Goal: Connect with others: Connect with others

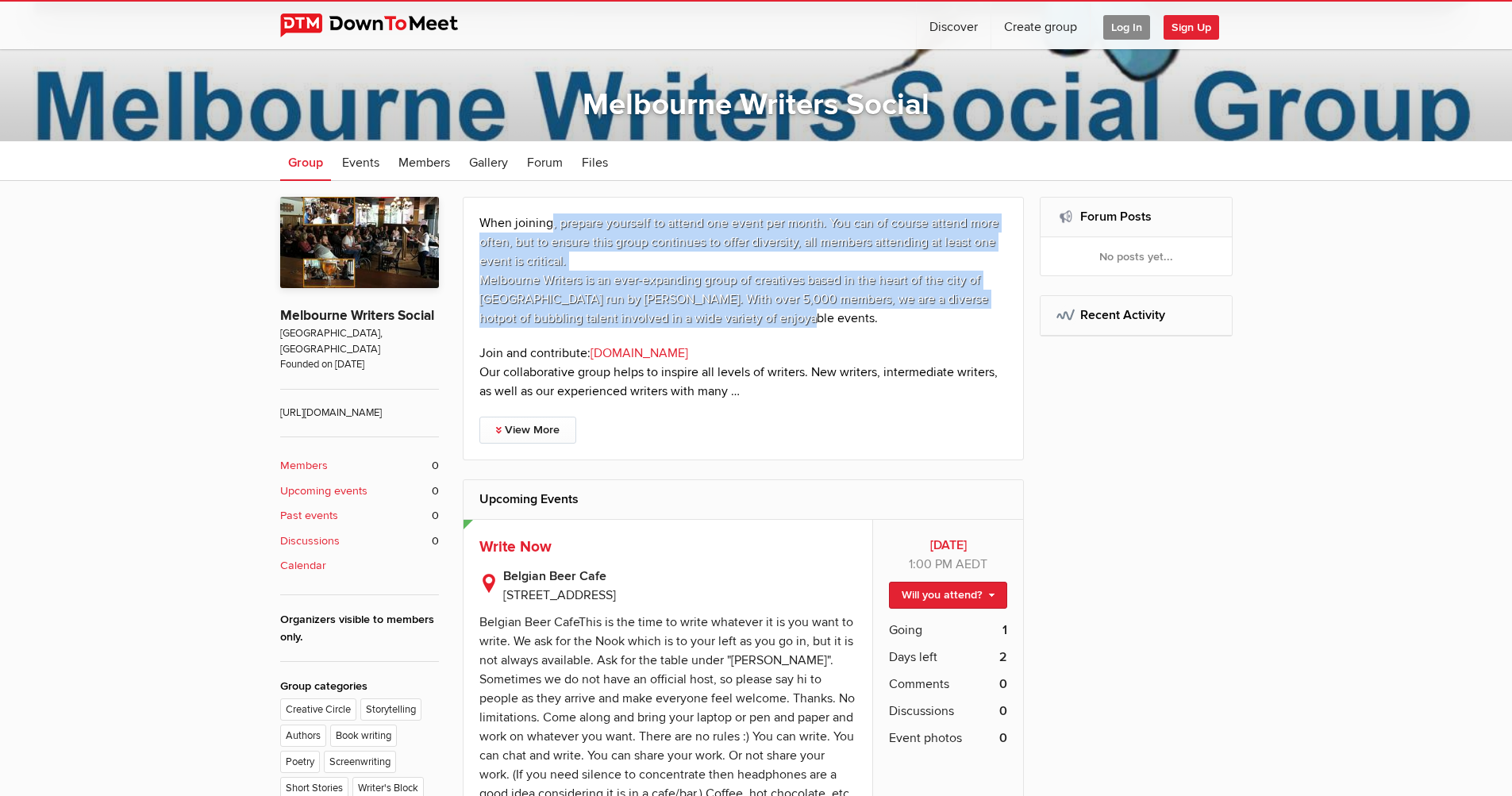
click at [784, 326] on p "When joining, prepare yourself to attend one event per month. You can of course…" at bounding box center [744, 270] width 529 height 114
click at [785, 326] on p "When joining, prepare yourself to attend one event per month. You can of course…" at bounding box center [744, 270] width 529 height 114
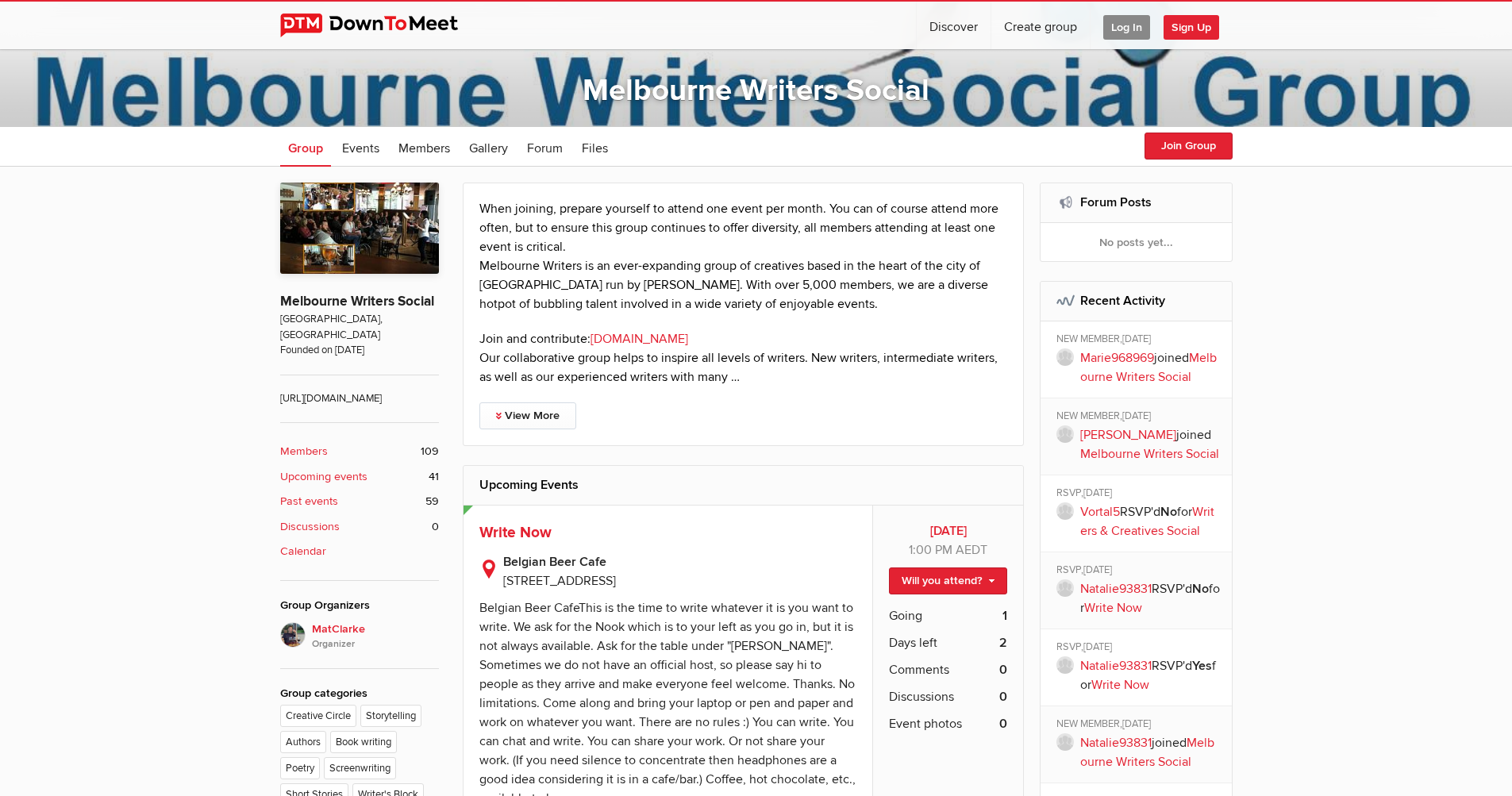
scroll to position [285, 0]
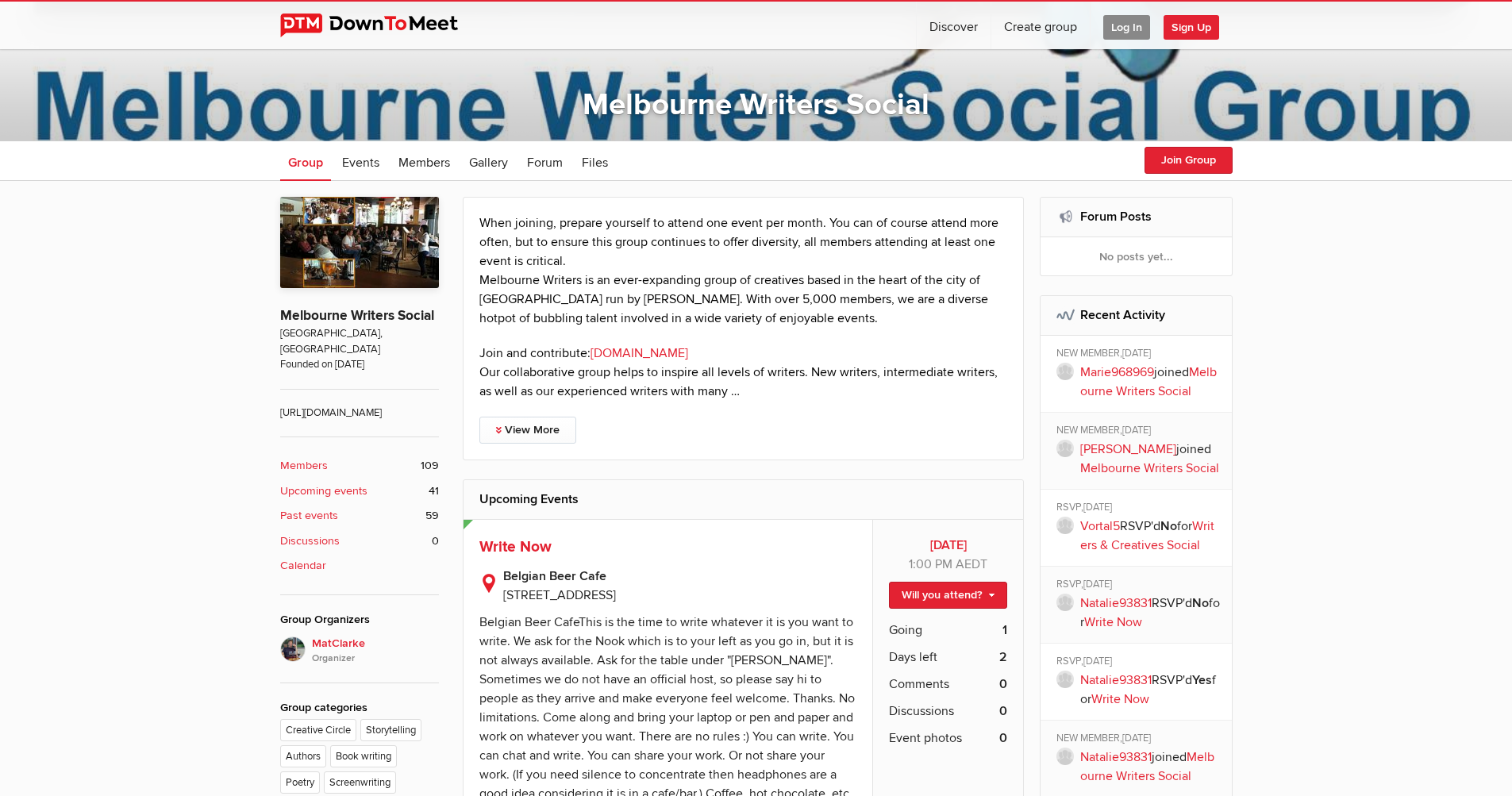
click at [319, 512] on b "Past events" at bounding box center [309, 516] width 58 height 18
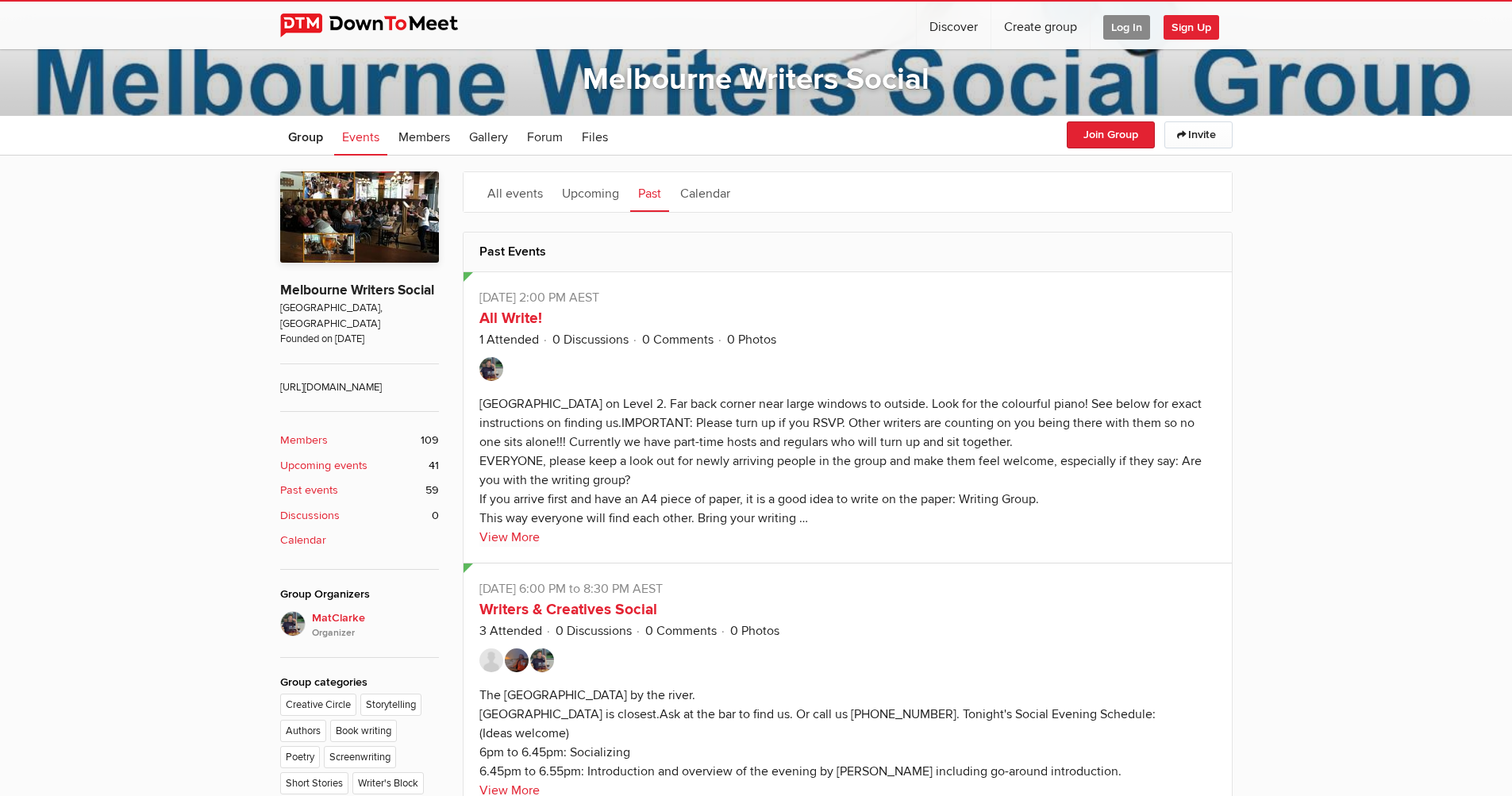
scroll to position [381, 0]
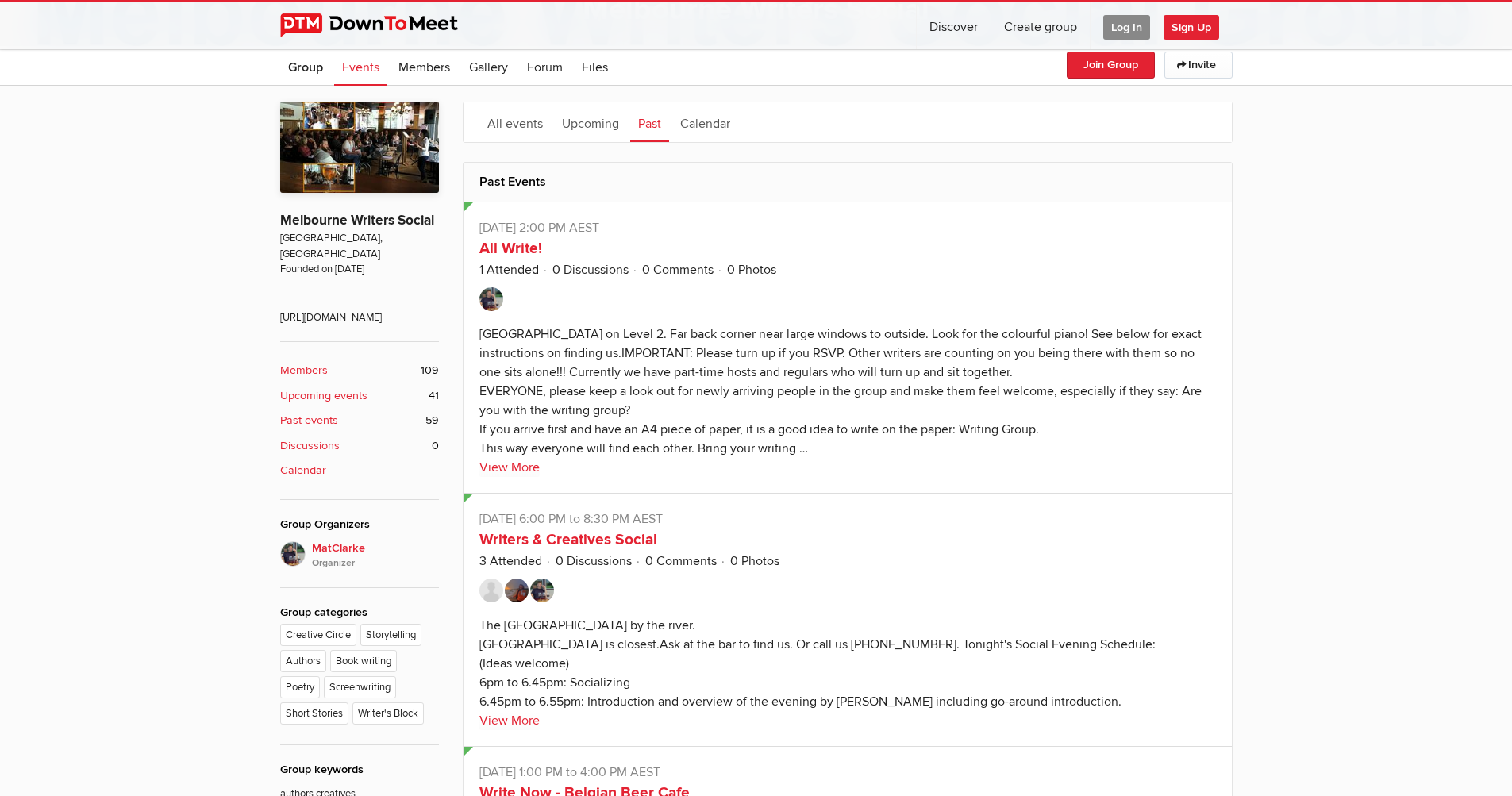
click at [515, 589] on img at bounding box center [517, 590] width 24 height 24
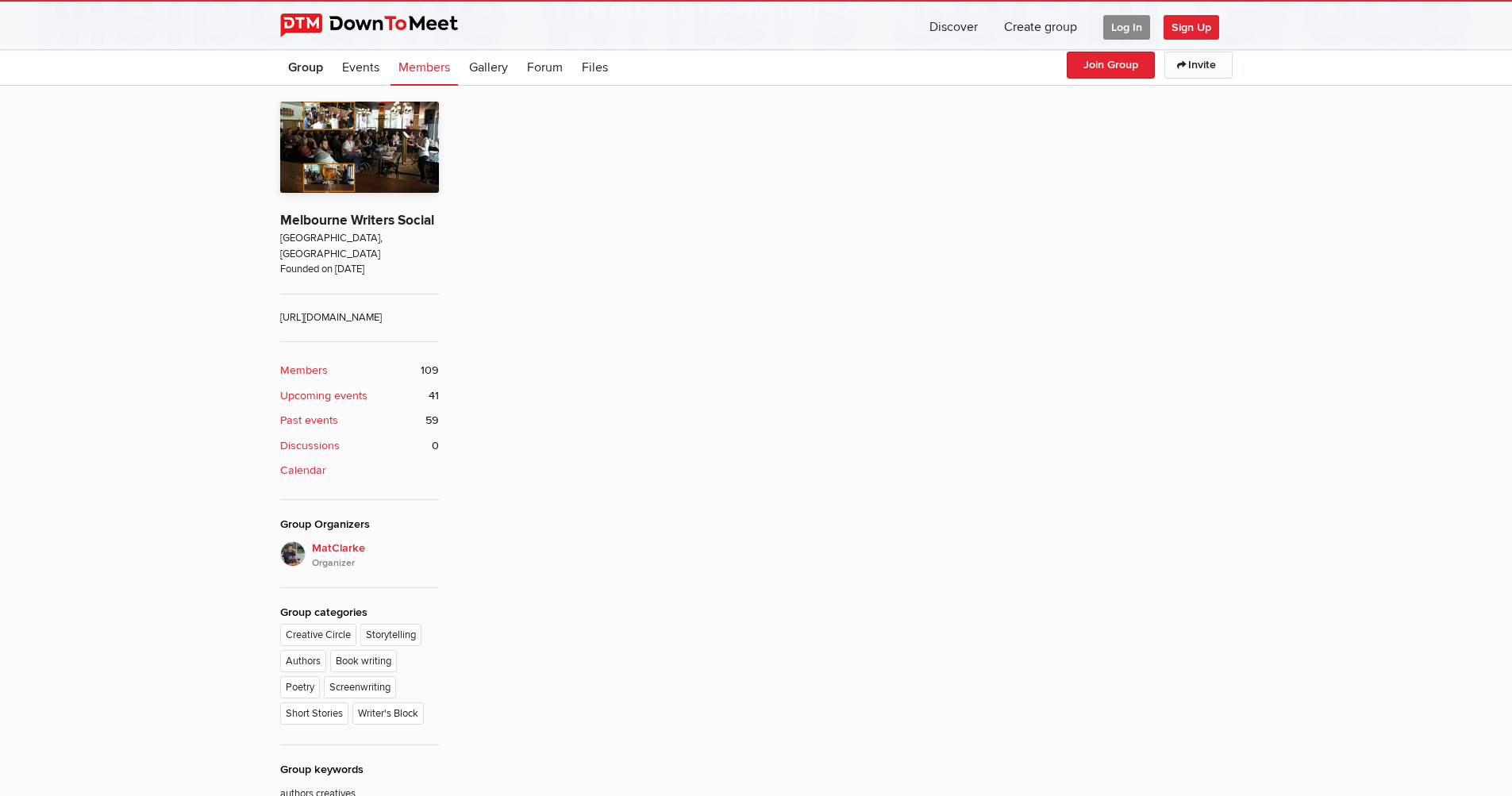
scroll to position [426, 0]
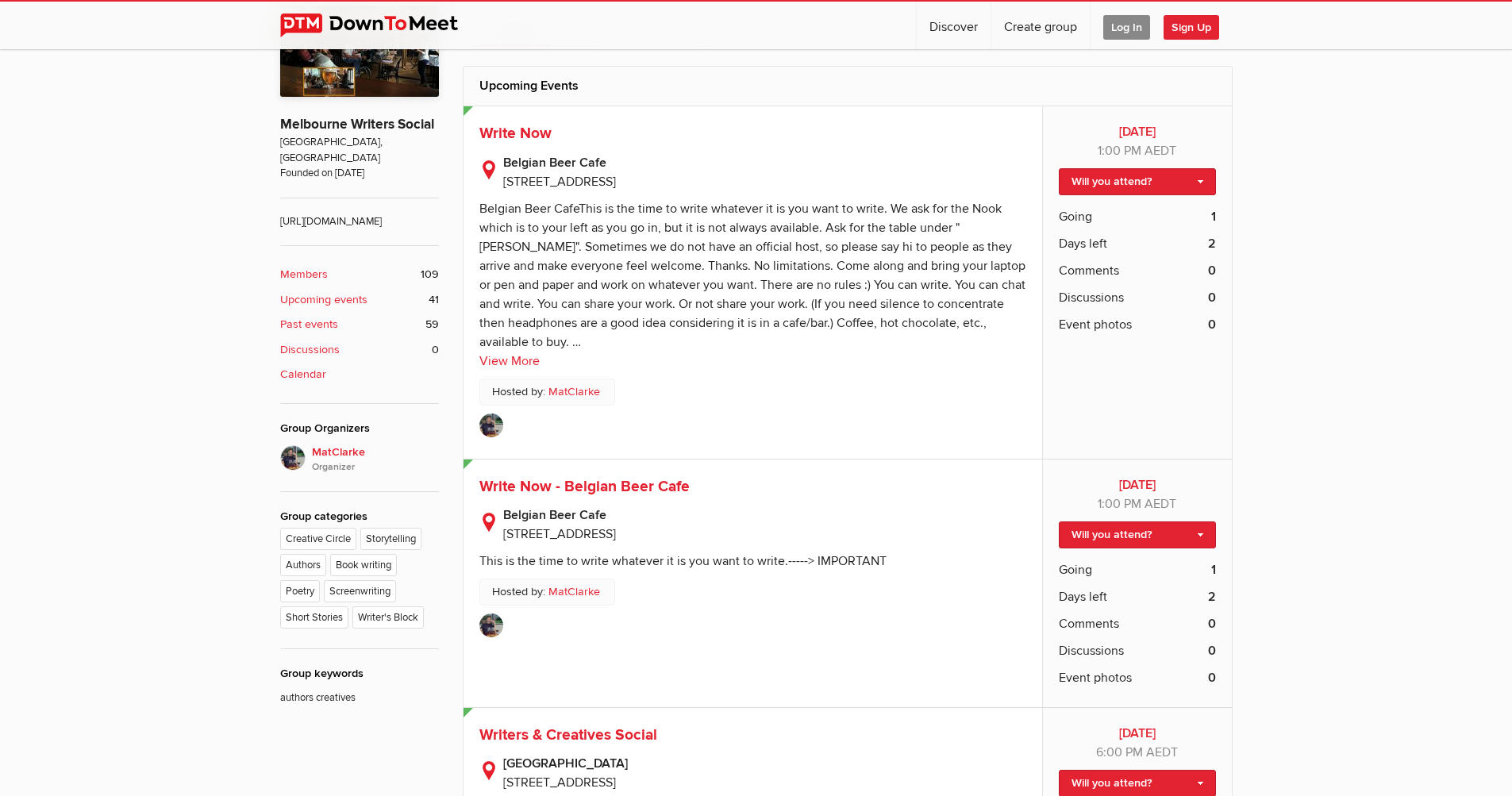
scroll to position [476, 0]
click at [325, 330] on b "Past events" at bounding box center [309, 325] width 58 height 18
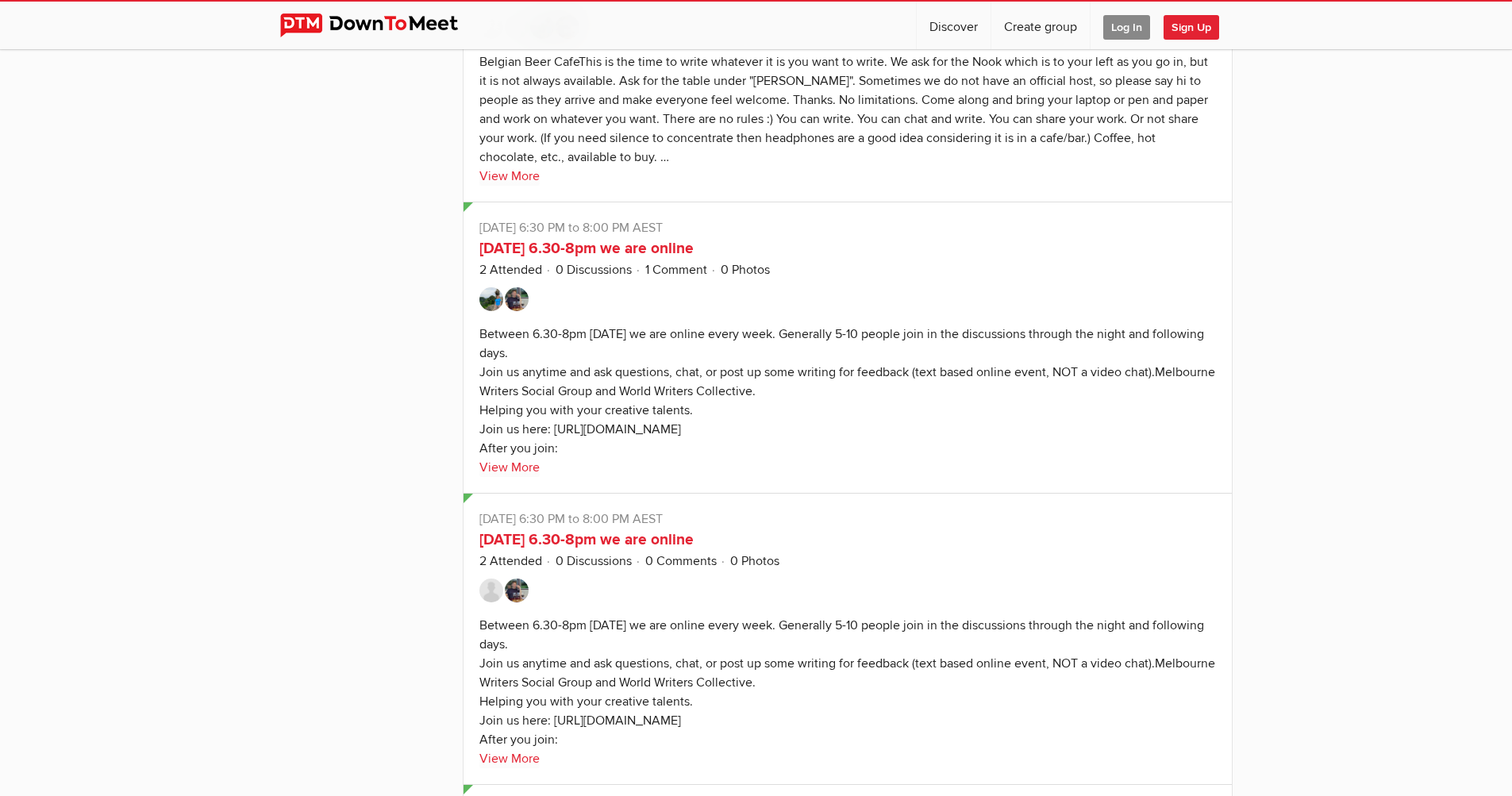
scroll to position [2856, 0]
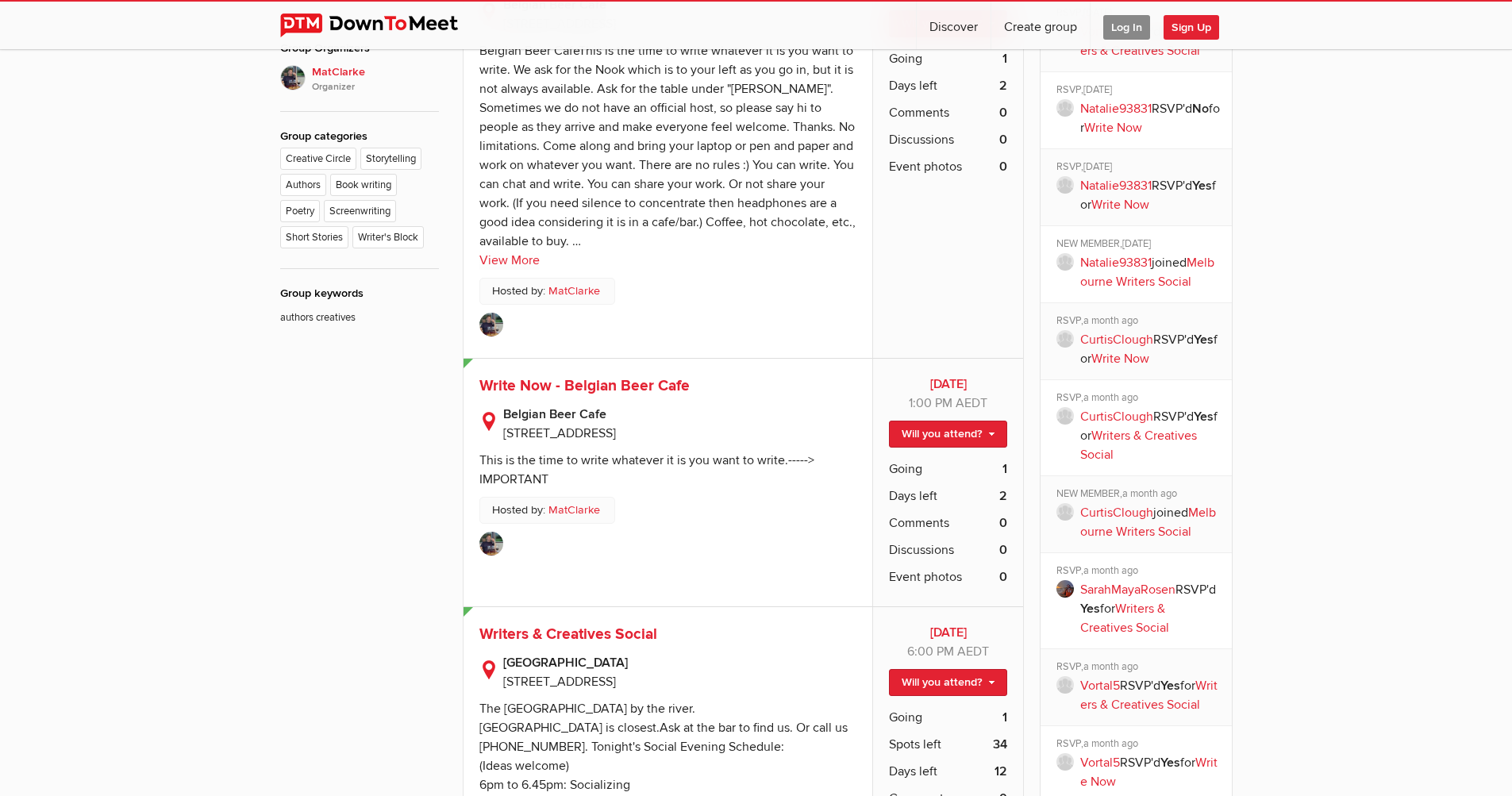
scroll to position [381, 0]
